Goal: Information Seeking & Learning: Learn about a topic

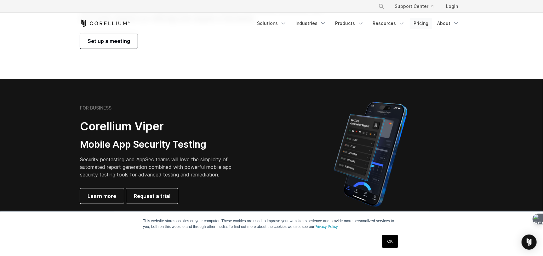
click at [424, 24] on link "Pricing" at bounding box center [421, 23] width 22 height 11
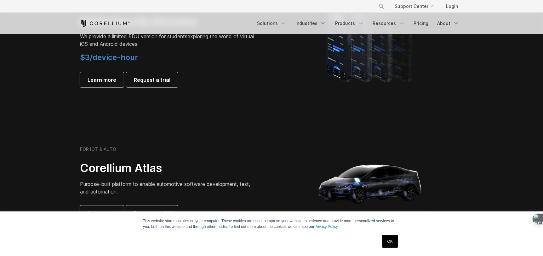
scroll to position [420, 0]
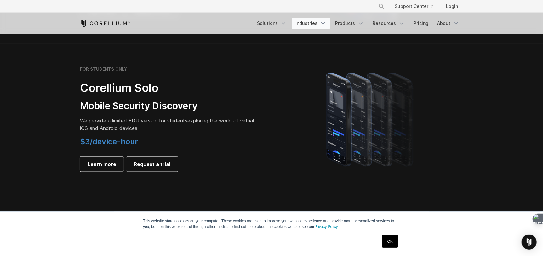
click at [319, 26] on link "Industries" at bounding box center [311, 23] width 38 height 11
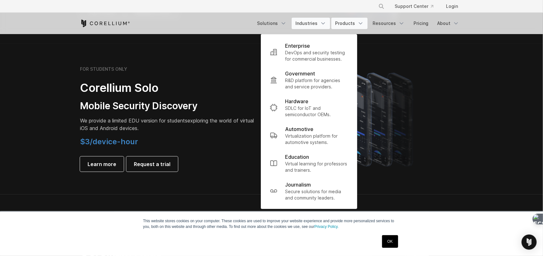
click at [352, 19] on link "Products" at bounding box center [349, 23] width 36 height 11
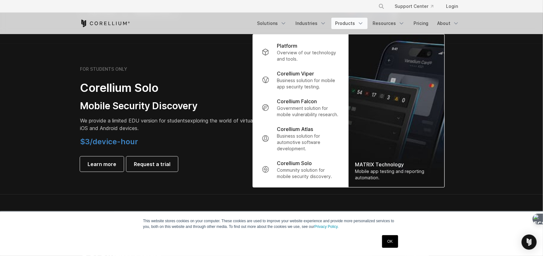
click at [393, 17] on div "Free Trial Solutions" at bounding box center [271, 23] width 383 height 21
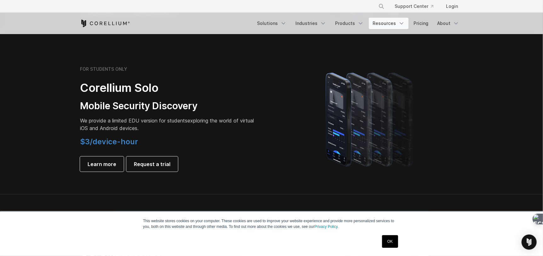
click at [390, 19] on link "Resources" at bounding box center [389, 23] width 40 height 11
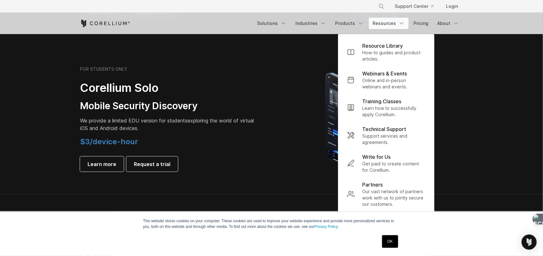
click at [274, 98] on div at bounding box center [371, 119] width 198 height 110
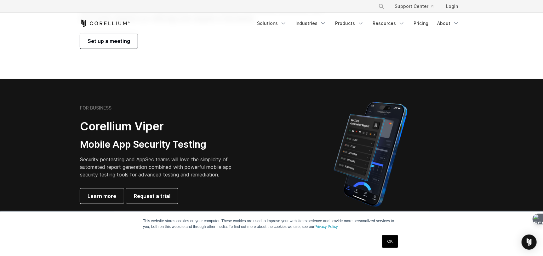
scroll to position [0, 0]
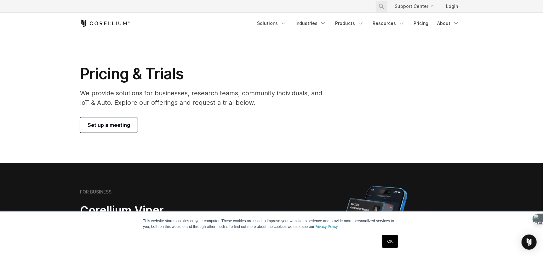
click at [386, 5] on button "Search" at bounding box center [381, 6] width 11 height 11
click at [344, 6] on input "Search our site..." at bounding box center [349, 6] width 51 height 9
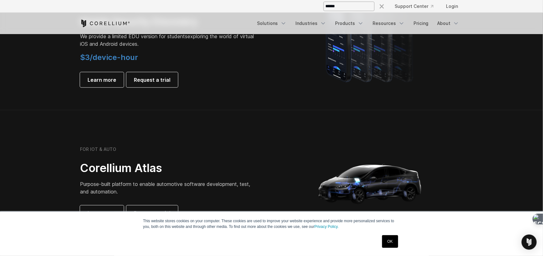
scroll to position [420, 0]
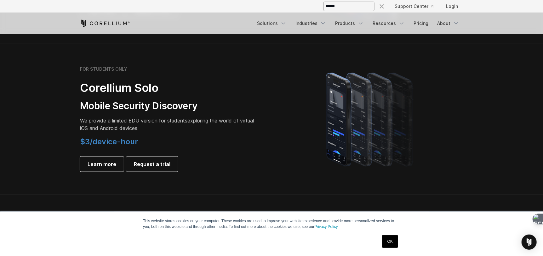
click at [112, 138] on span "$3/device-hour" at bounding box center [109, 141] width 58 height 9
click at [108, 139] on span "$3/device-hour" at bounding box center [109, 141] width 58 height 9
click at [417, 27] on link "Pricing" at bounding box center [421, 23] width 22 height 11
